Goal: Information Seeking & Learning: Learn about a topic

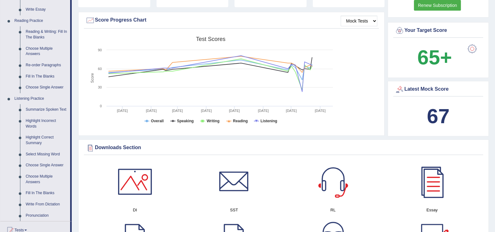
scroll to position [198, 0]
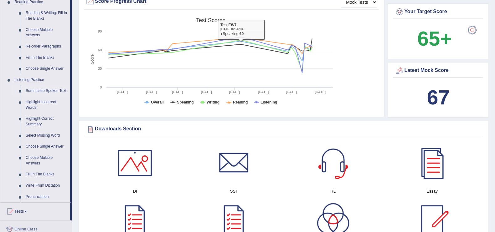
click at [43, 88] on link "Summarize Spoken Text" at bounding box center [46, 90] width 47 height 11
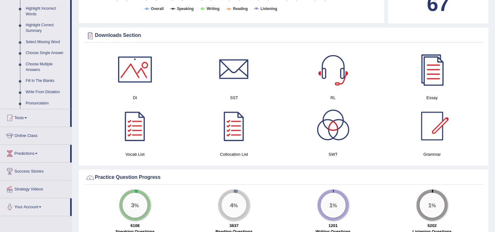
scroll to position [487, 0]
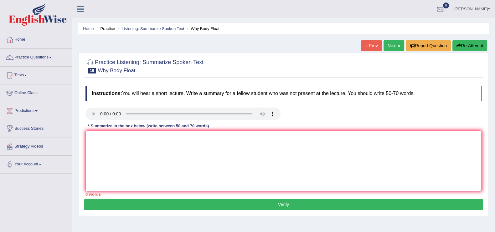
drag, startPoint x: 347, startPoint y: 138, endPoint x: 309, endPoint y: 118, distance: 42.1
click at [347, 138] on textarea at bounding box center [283, 161] width 396 height 61
